Goal: Find specific page/section: Find specific page/section

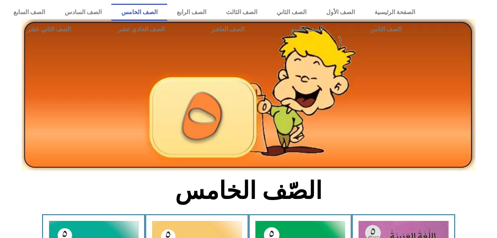
scroll to position [381, 0]
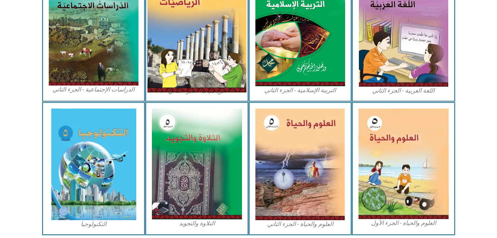
click at [222, 61] on img at bounding box center [196, 30] width 99 height 123
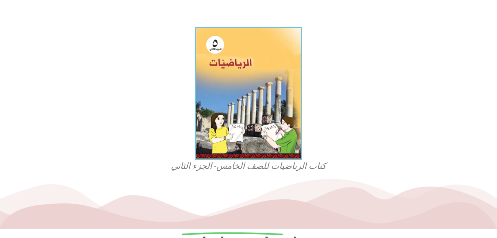
scroll to position [206, 0]
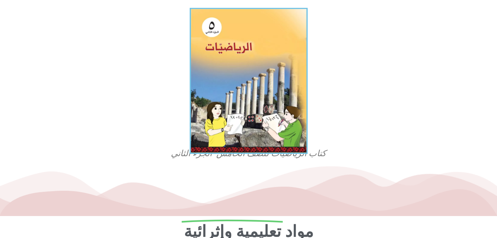
click at [289, 103] on img at bounding box center [248, 81] width 118 height 146
